Goal: Navigation & Orientation: Find specific page/section

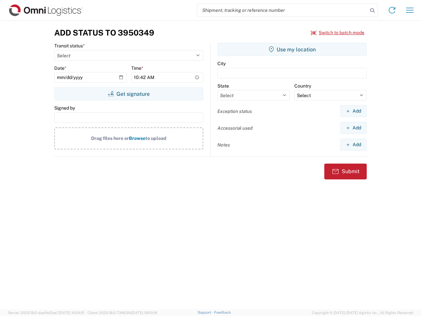
click at [283, 10] on input "search" at bounding box center [283, 10] width 171 height 13
click at [373, 11] on icon at bounding box center [372, 10] width 9 height 9
click at [392, 10] on icon at bounding box center [392, 10] width 11 height 11
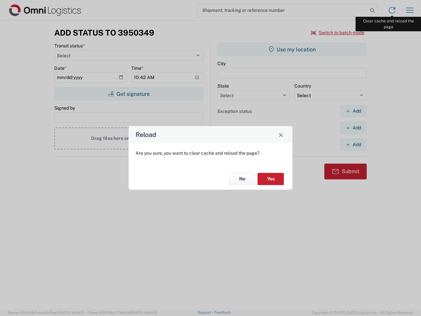
click at [410, 10] on div "Reload Are you sure, you want to clear cache and reload the page? No Yes" at bounding box center [210, 158] width 421 height 316
click at [338, 33] on div "Reload Are you sure, you want to clear cache and reload the page? No Yes" at bounding box center [210, 158] width 421 height 316
click at [129, 94] on div "Reload Are you sure, you want to clear cache and reload the page? No Yes" at bounding box center [210, 158] width 421 height 316
click at [292, 49] on div "Reload Are you sure, you want to clear cache and reload the page? No Yes" at bounding box center [210, 158] width 421 height 316
click at [354, 111] on div "Reload Are you sure, you want to clear cache and reload the page? No Yes" at bounding box center [210, 158] width 421 height 316
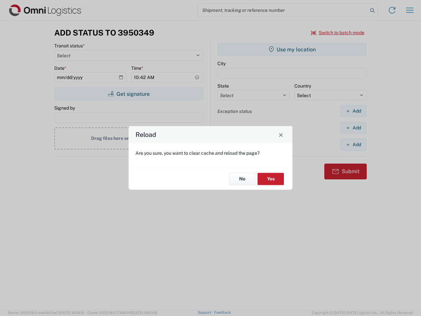
click at [354, 128] on div "Reload Are you sure, you want to clear cache and reload the page? No Yes" at bounding box center [210, 158] width 421 height 316
click at [354, 145] on div "Reload Are you sure, you want to clear cache and reload the page? No Yes" at bounding box center [210, 158] width 421 height 316
